Goal: Find specific page/section: Find specific page/section

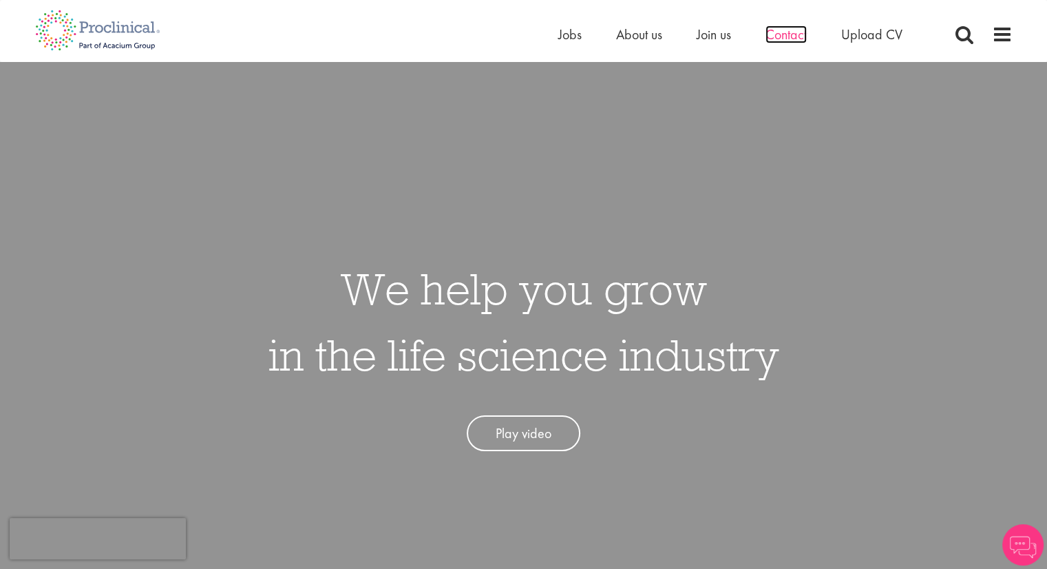
click at [790, 32] on span "Contact" at bounding box center [786, 34] width 41 height 18
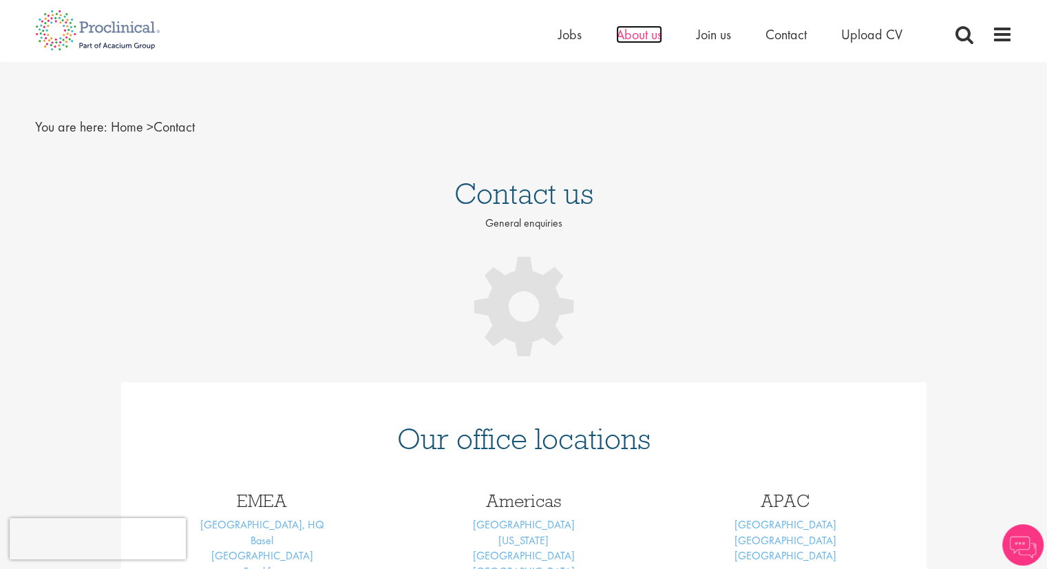
click at [631, 31] on span "About us" at bounding box center [639, 34] width 46 height 18
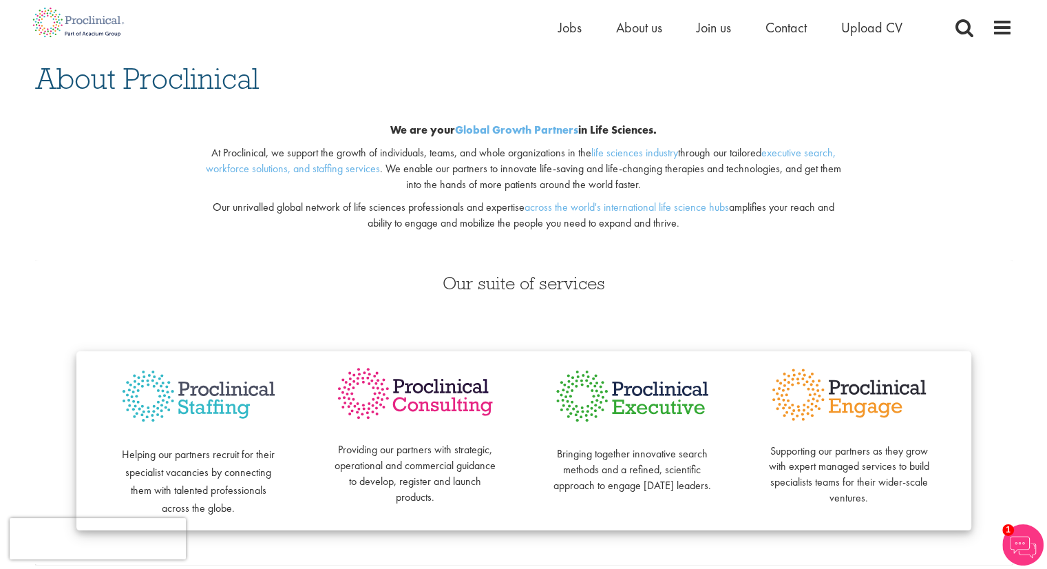
scroll to position [73, 0]
